Goal: Information Seeking & Learning: Learn about a topic

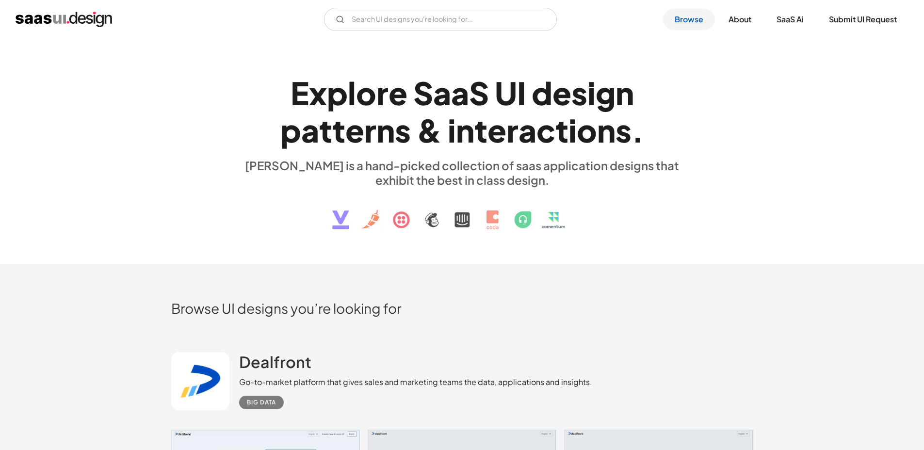
click at [700, 22] on link "Browse" at bounding box center [689, 19] width 52 height 21
click at [414, 20] on input "Email Form" at bounding box center [440, 19] width 233 height 23
type input "dashboard"
click at [415, 19] on input "dashboard" at bounding box center [440, 19] width 233 height 23
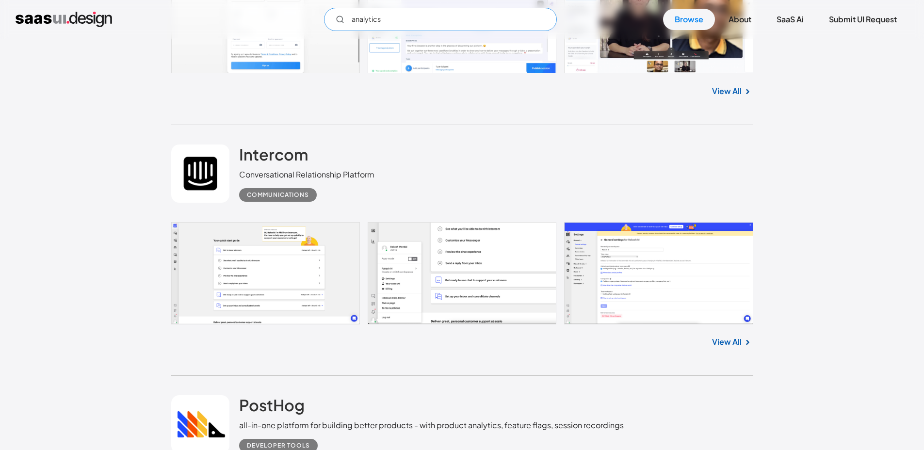
scroll to position [6812, 0]
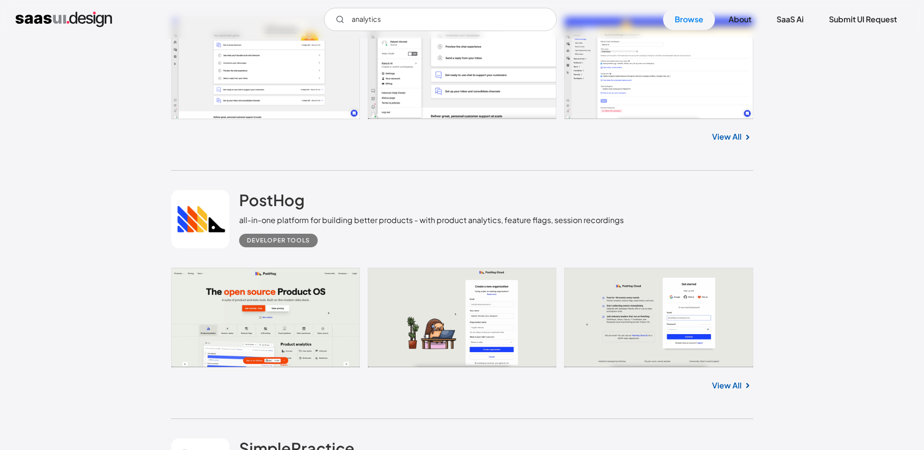
click at [293, 247] on div "Developer tools" at bounding box center [278, 241] width 63 height 12
click at [402, 20] on input "analytics" at bounding box center [440, 19] width 233 height 23
click at [732, 392] on link "View All" at bounding box center [727, 386] width 30 height 12
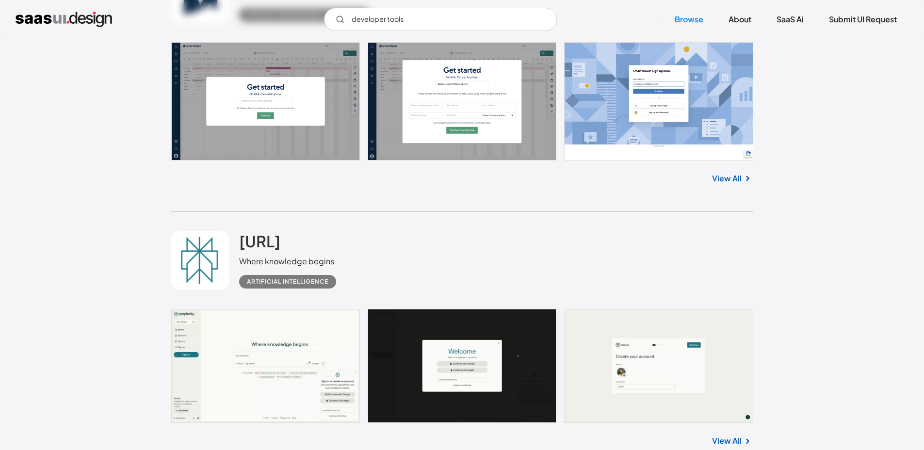
scroll to position [5752, 0]
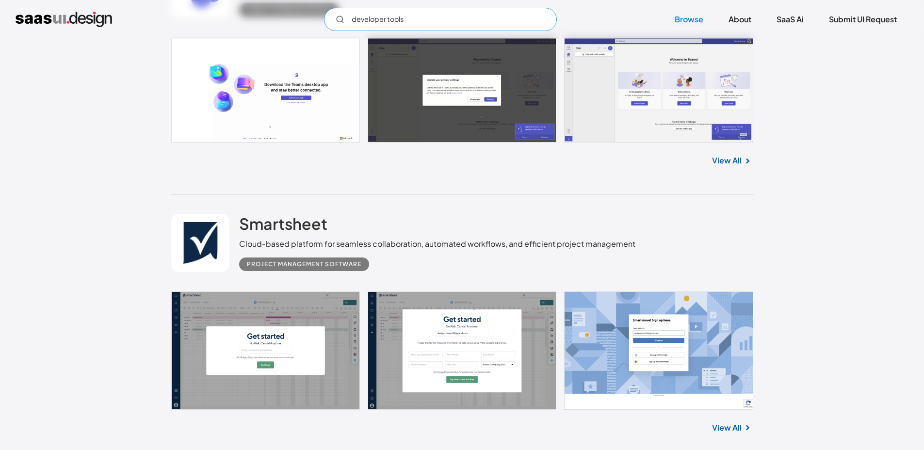
click at [383, 24] on input "developer tools" at bounding box center [440, 19] width 233 height 23
type input "n"
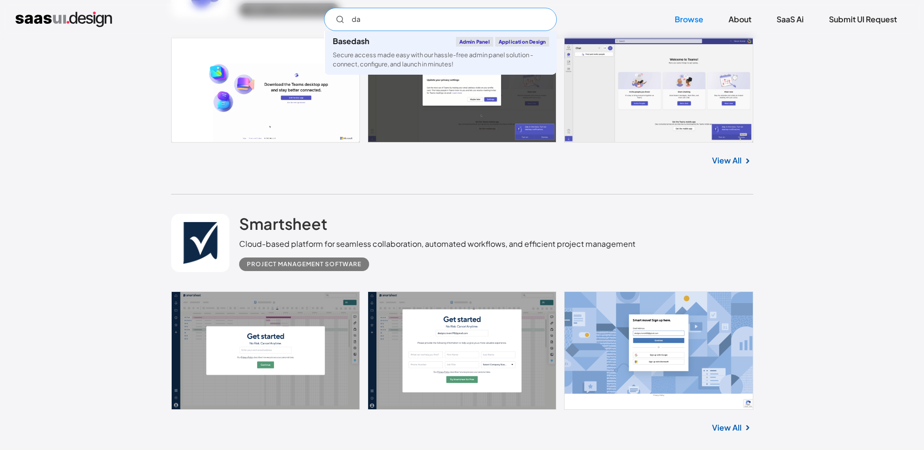
type input "d"
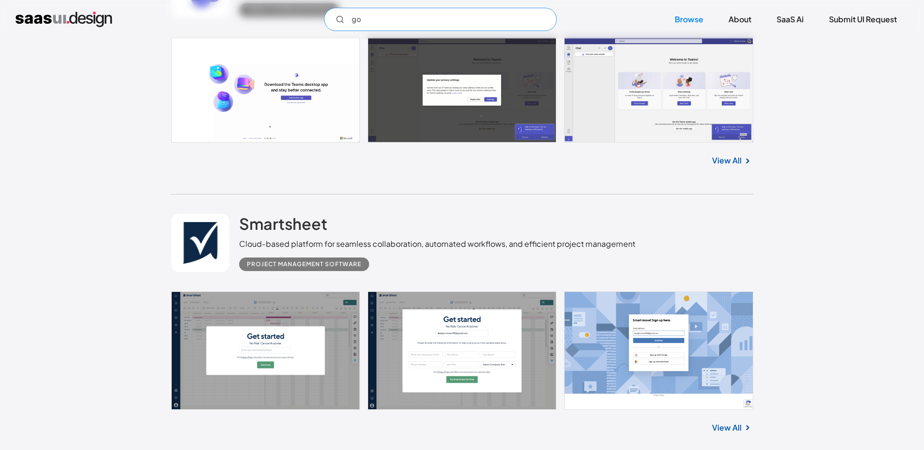
type input "g"
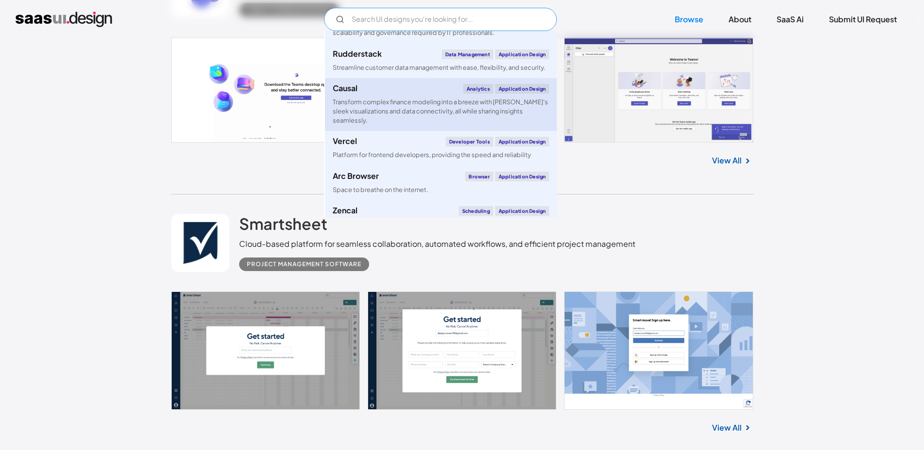
scroll to position [875, 0]
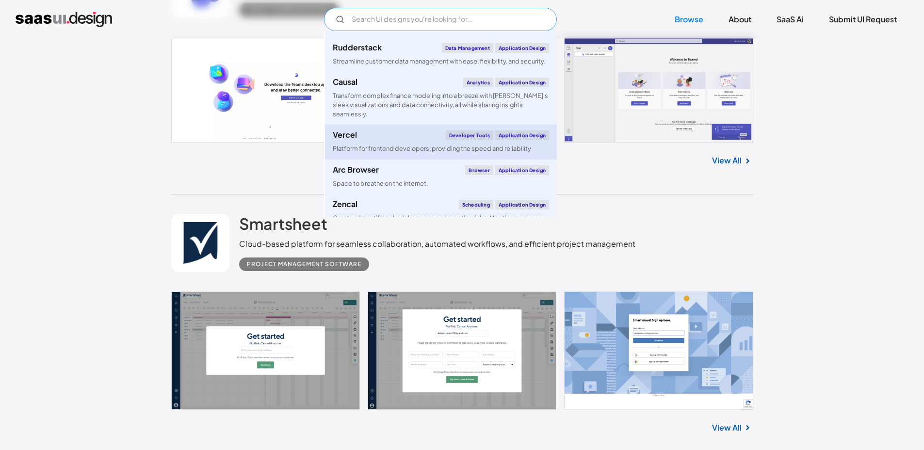
click at [422, 132] on div "Vercel Developer tools Application Design" at bounding box center [441, 136] width 216 height 10
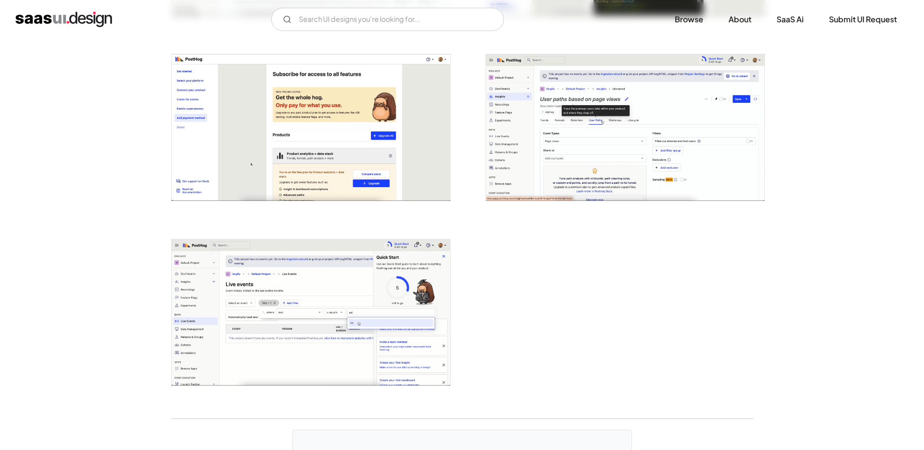
scroll to position [1966, 0]
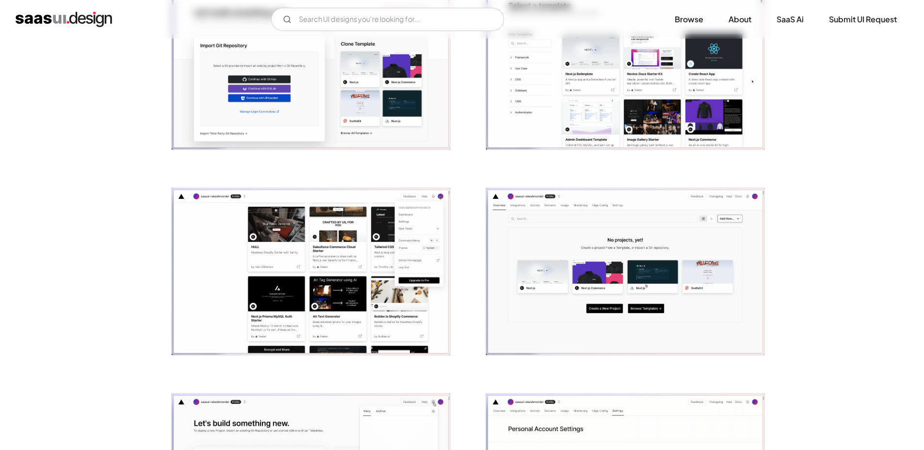
scroll to position [862, 0]
